Goal: Task Accomplishment & Management: Manage account settings

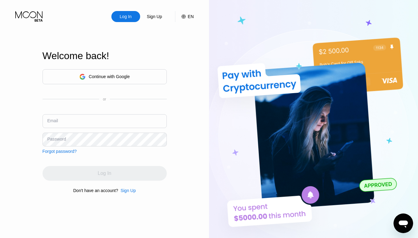
click at [111, 78] on div "Continue with Google" at bounding box center [109, 76] width 41 height 5
